Goal: Task Accomplishment & Management: Manage account settings

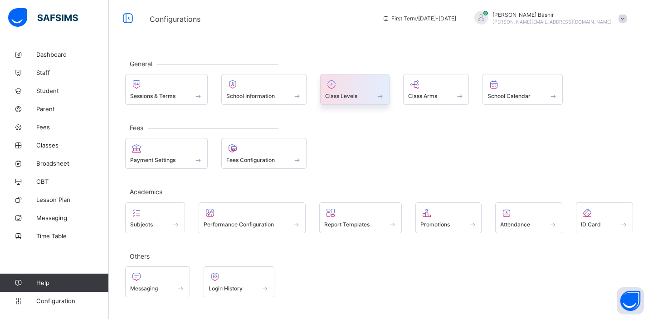
click at [349, 101] on div "Class Levels" at bounding box center [354, 89] width 69 height 31
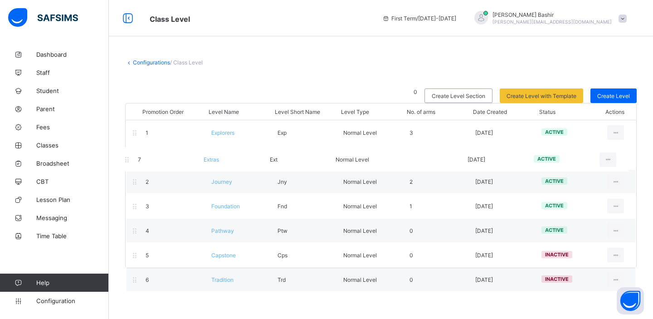
drag, startPoint x: 136, startPoint y: 281, endPoint x: 128, endPoint y: 156, distance: 124.9
click at [128, 156] on div "Promotion Order Level Name Level Short Name Level Type No. of arms Date Created…" at bounding box center [380, 185] width 511 height 165
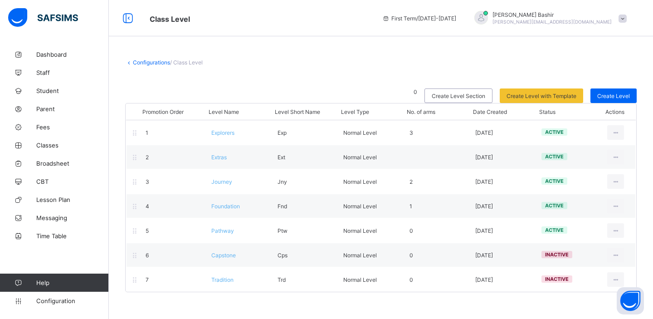
click at [161, 60] on link "Configurations" at bounding box center [151, 62] width 37 height 7
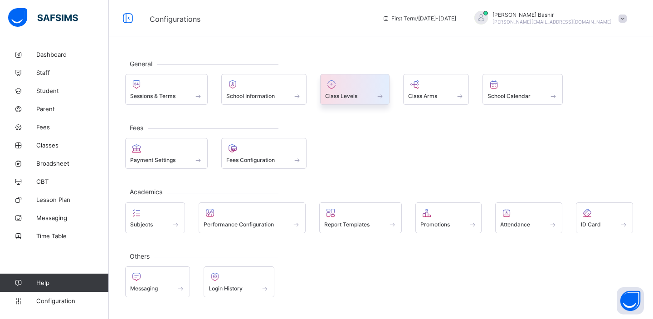
click at [361, 88] on div at bounding box center [354, 84] width 59 height 11
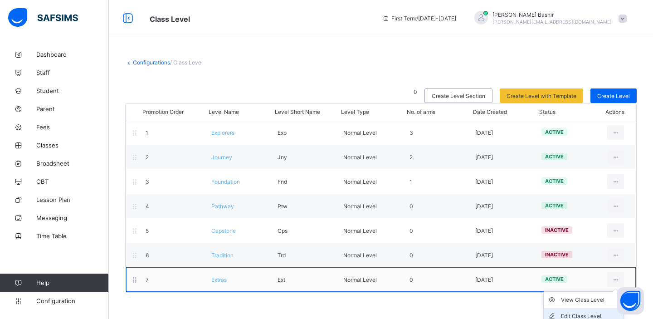
click at [577, 312] on div "Edit Class Level" at bounding box center [590, 315] width 59 height 9
type input "******"
type input "***"
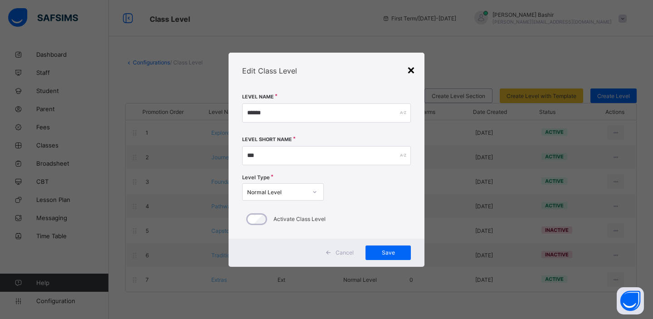
click at [412, 68] on div "×" at bounding box center [411, 69] width 9 height 15
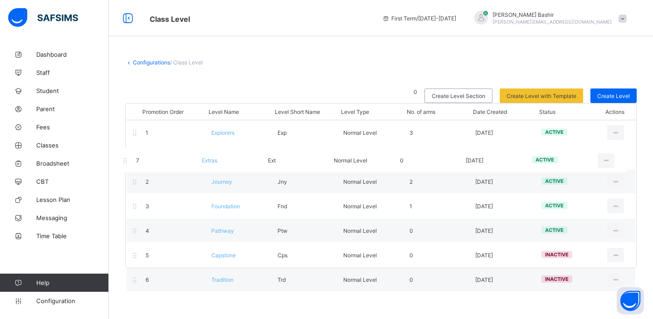
drag, startPoint x: 137, startPoint y: 282, endPoint x: 128, endPoint y: 161, distance: 122.3
click at [128, 161] on div "Promotion Order Level Name Level Short Name Level Type No. of arms Date Created…" at bounding box center [380, 185] width 511 height 165
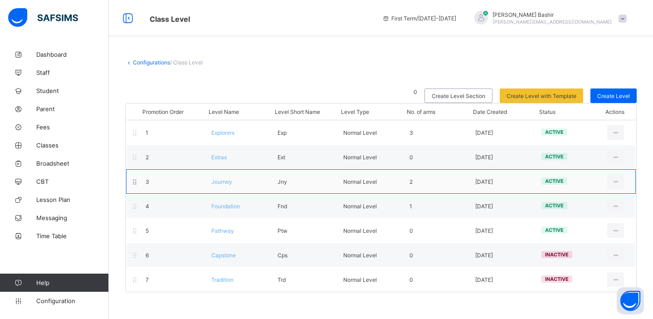
click at [148, 184] on div "3 Journey Jny Normal Level 2 [DATE] active View Class Level Edit Class Level Mo…" at bounding box center [381, 181] width 510 height 24
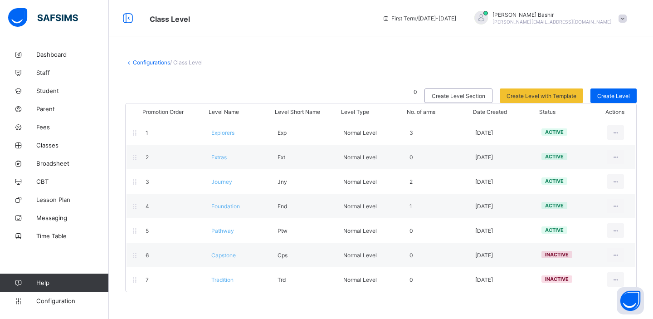
click at [158, 62] on link "Configurations" at bounding box center [151, 62] width 37 height 7
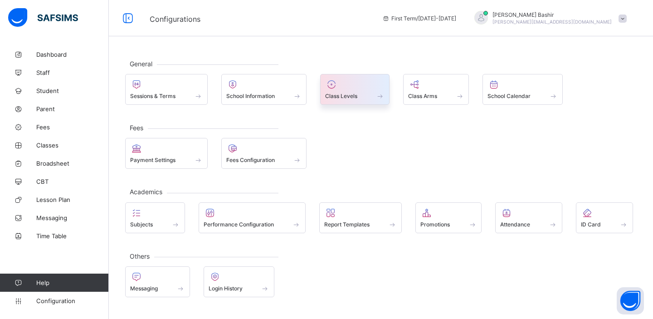
click at [364, 100] on div "Class Levels" at bounding box center [354, 96] width 59 height 8
